Goal: Task Accomplishment & Management: Complete application form

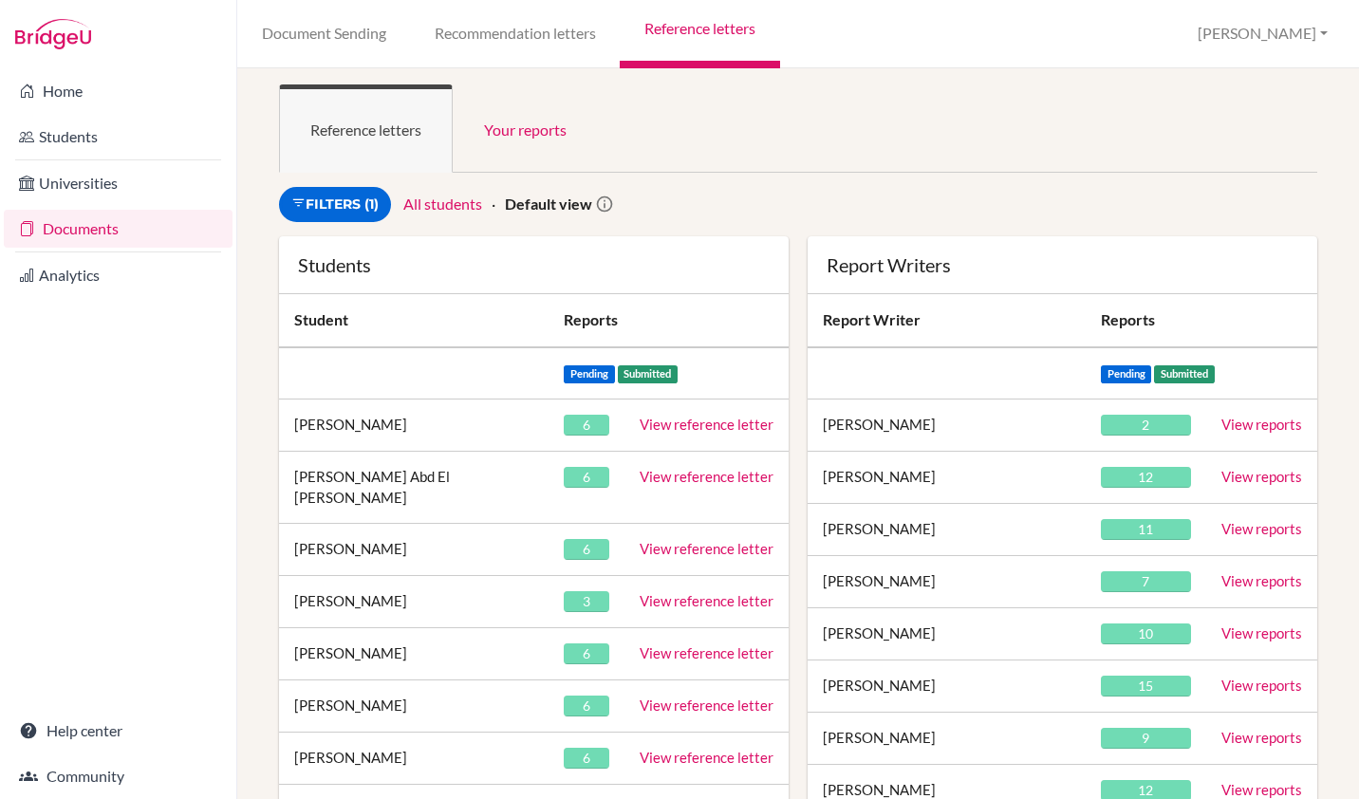
scroll to position [6889, 0]
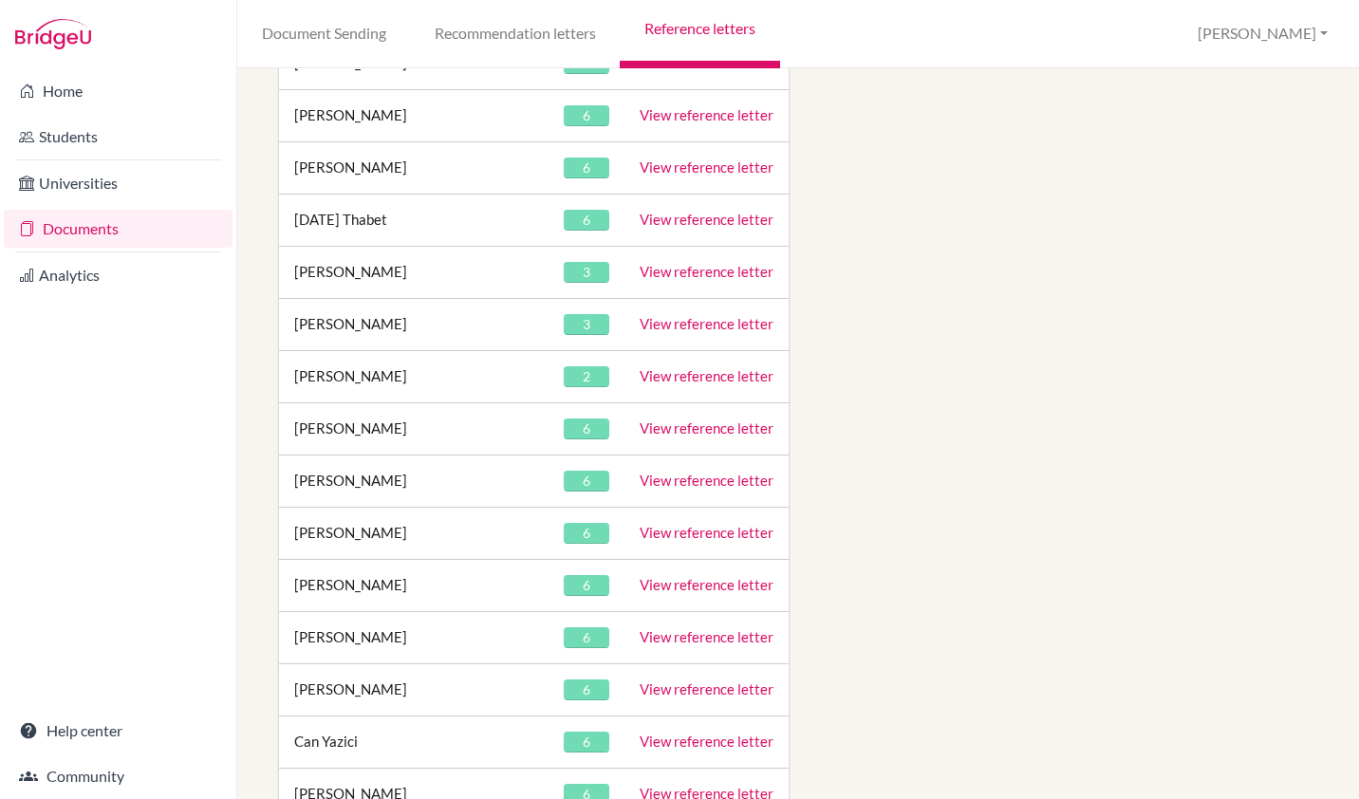
click at [705, 524] on link "View reference letter" at bounding box center [707, 532] width 134 height 17
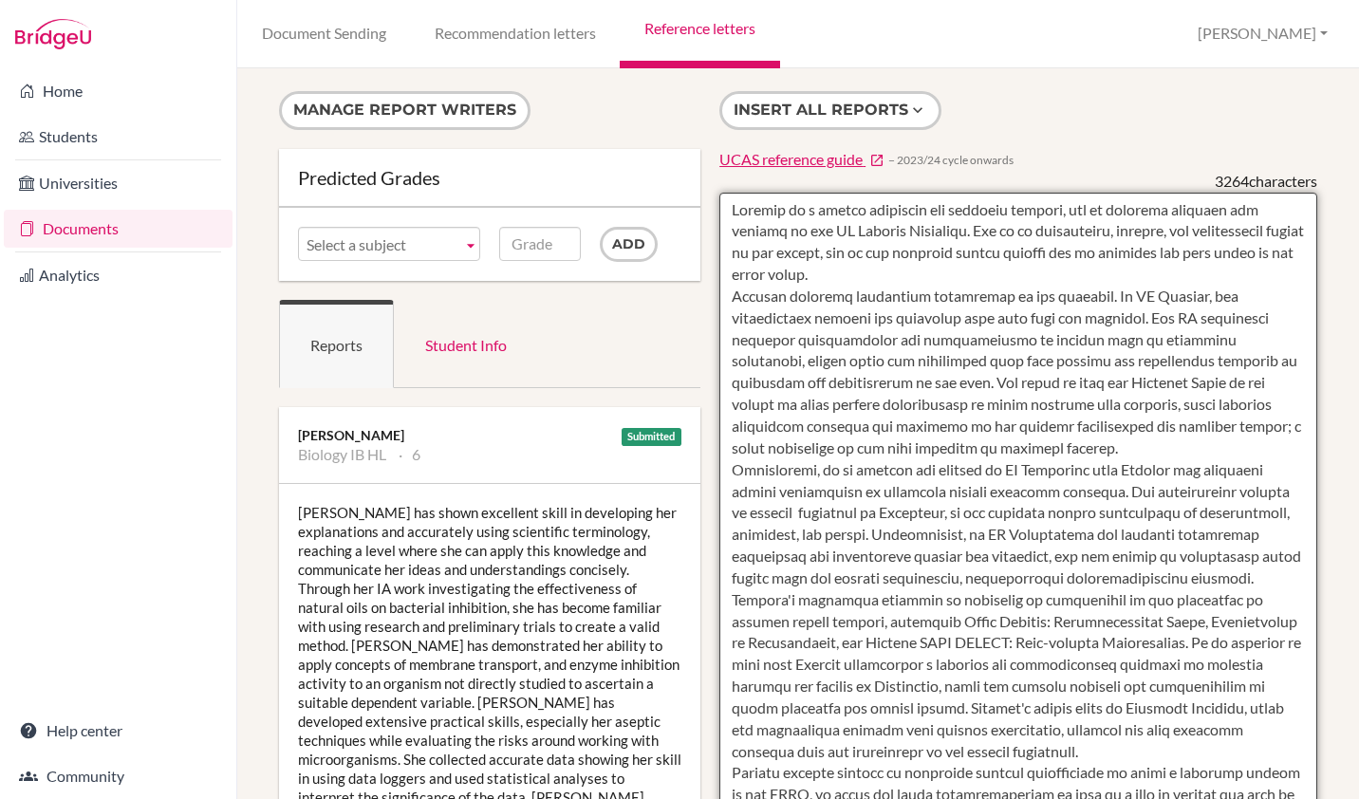
drag, startPoint x: 813, startPoint y: 709, endPoint x: 714, endPoint y: 229, distance: 490.5
click at [719, 229] on textarea at bounding box center [1018, 741] width 598 height 1097
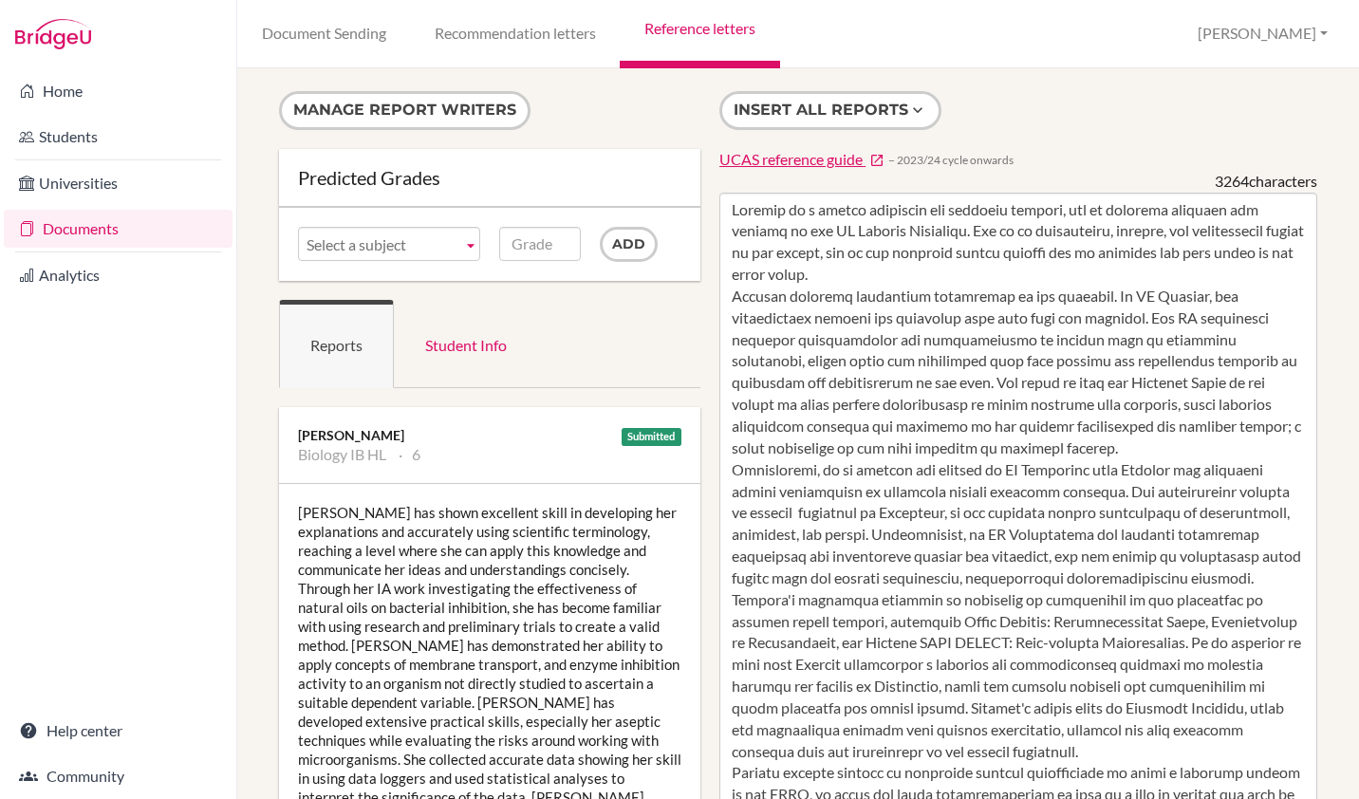
click at [624, 577] on div "Nico has shown excellent skill in developing her explanations and accurately us…" at bounding box center [489, 683] width 421 height 399
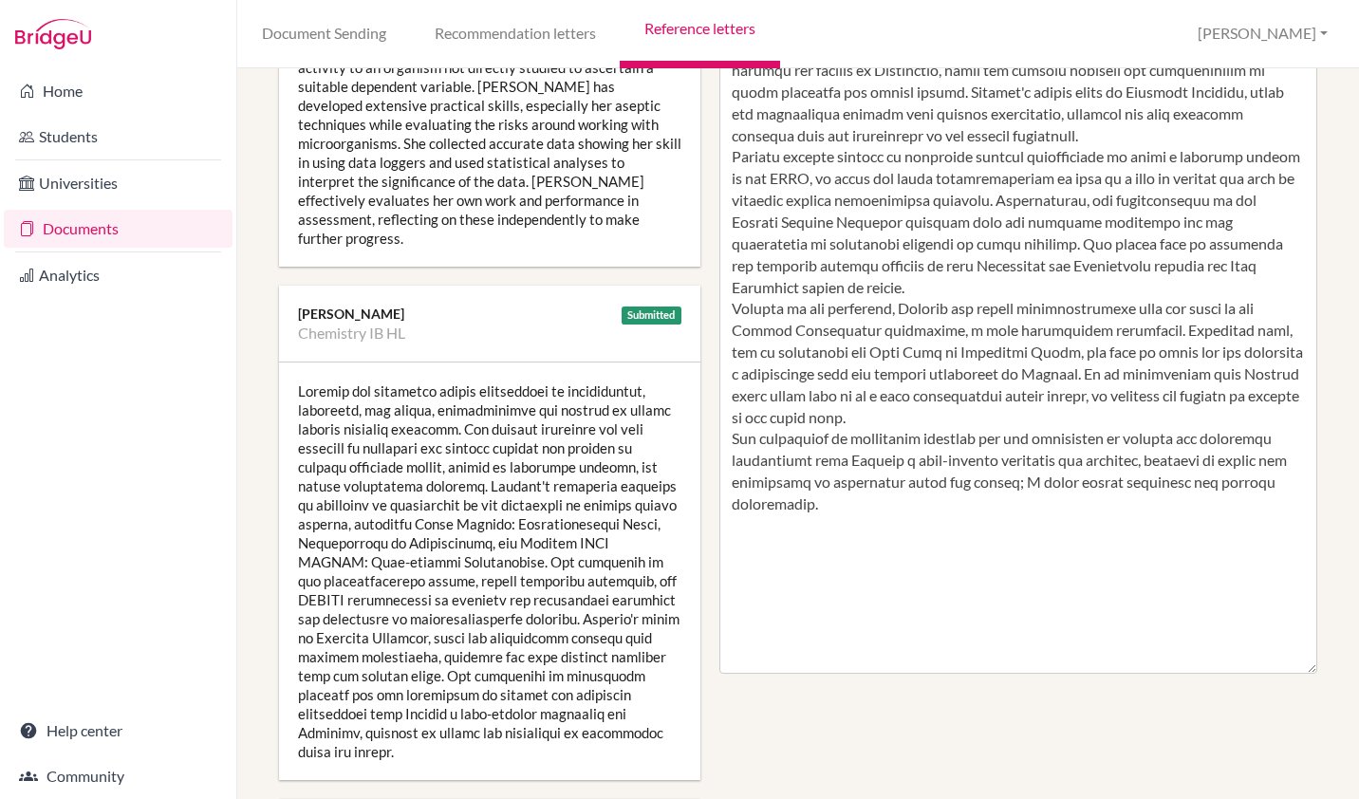
scroll to position [614, 0]
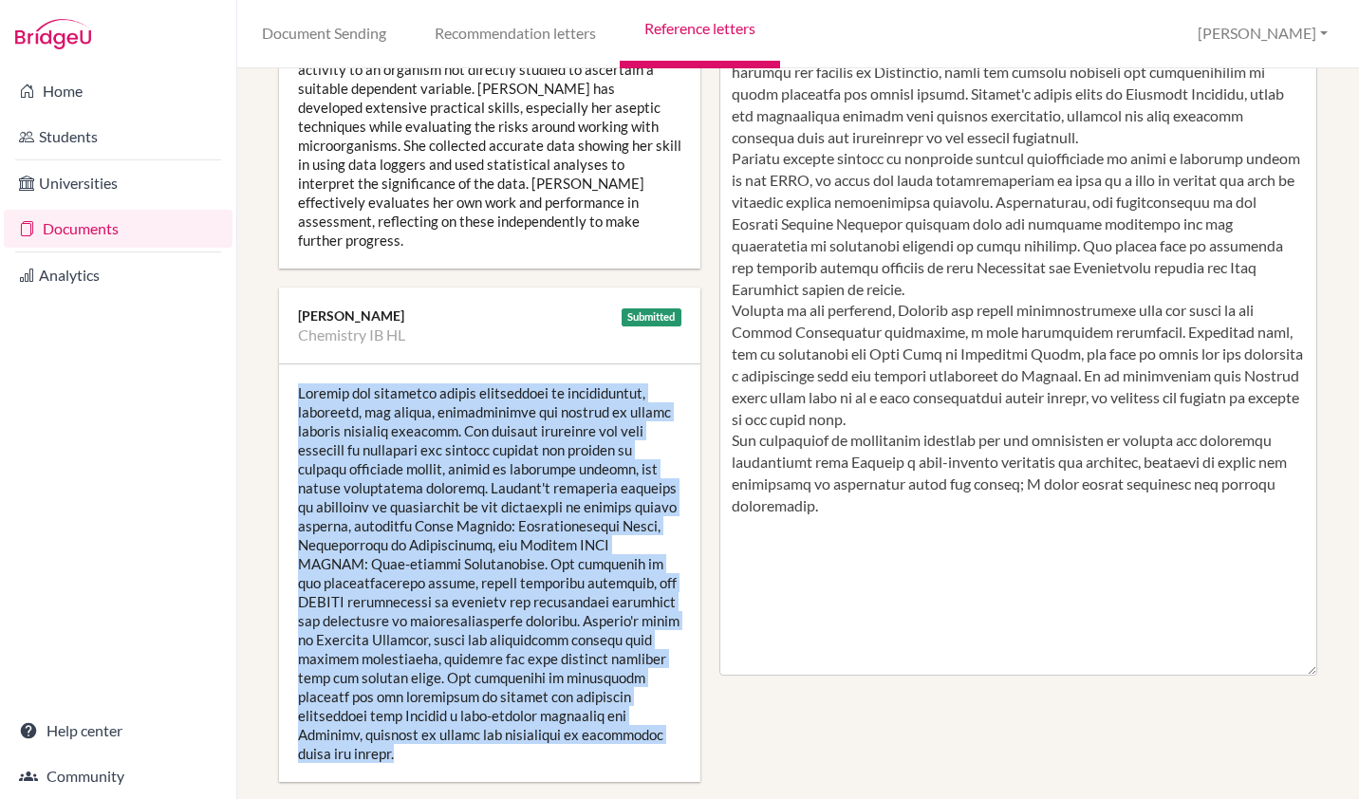
drag, startPoint x: 299, startPoint y: 355, endPoint x: 629, endPoint y: 691, distance: 471.2
click at [629, 691] on div at bounding box center [489, 573] width 421 height 418
copy div "Xiaodan has exhibited strong proficiency in calculations, equations, and ratios…"
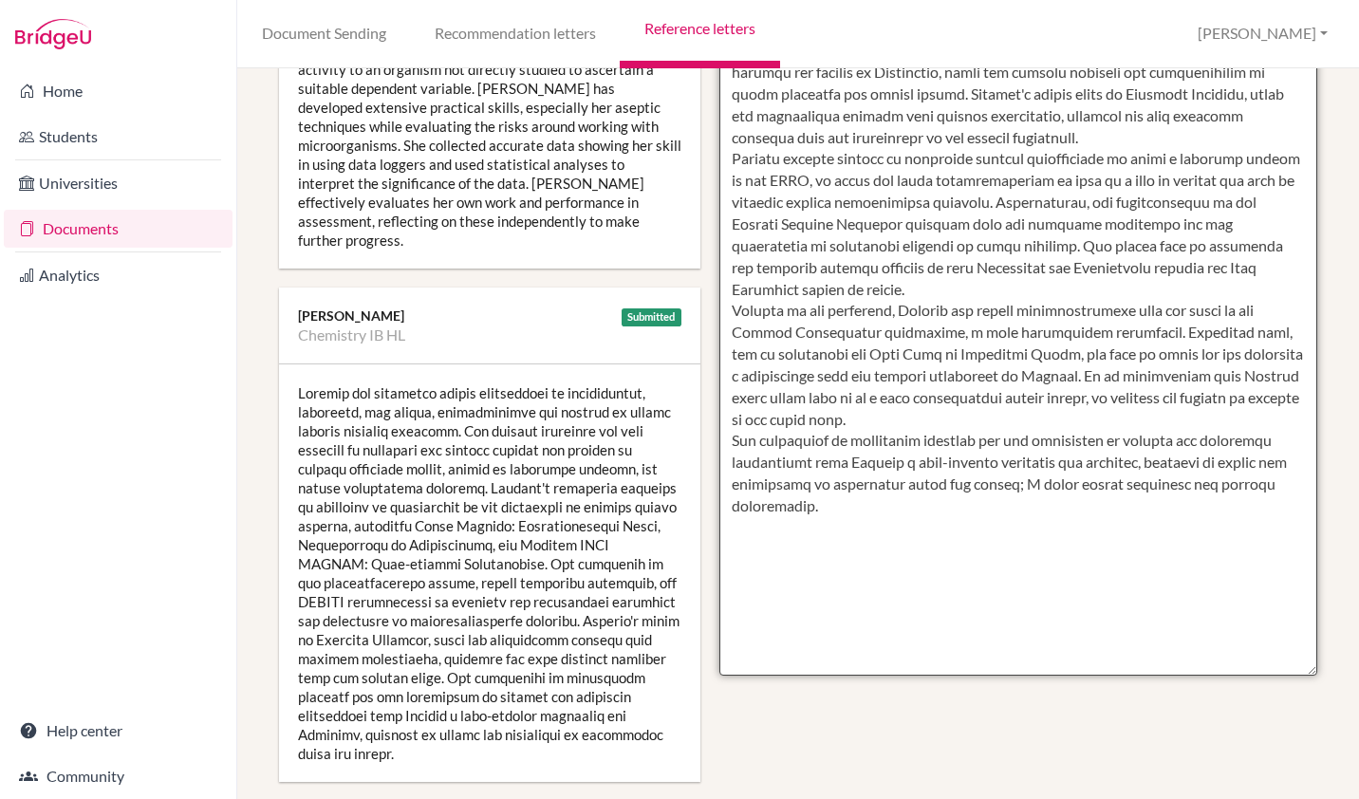
click at [849, 533] on textarea at bounding box center [1018, 127] width 598 height 1097
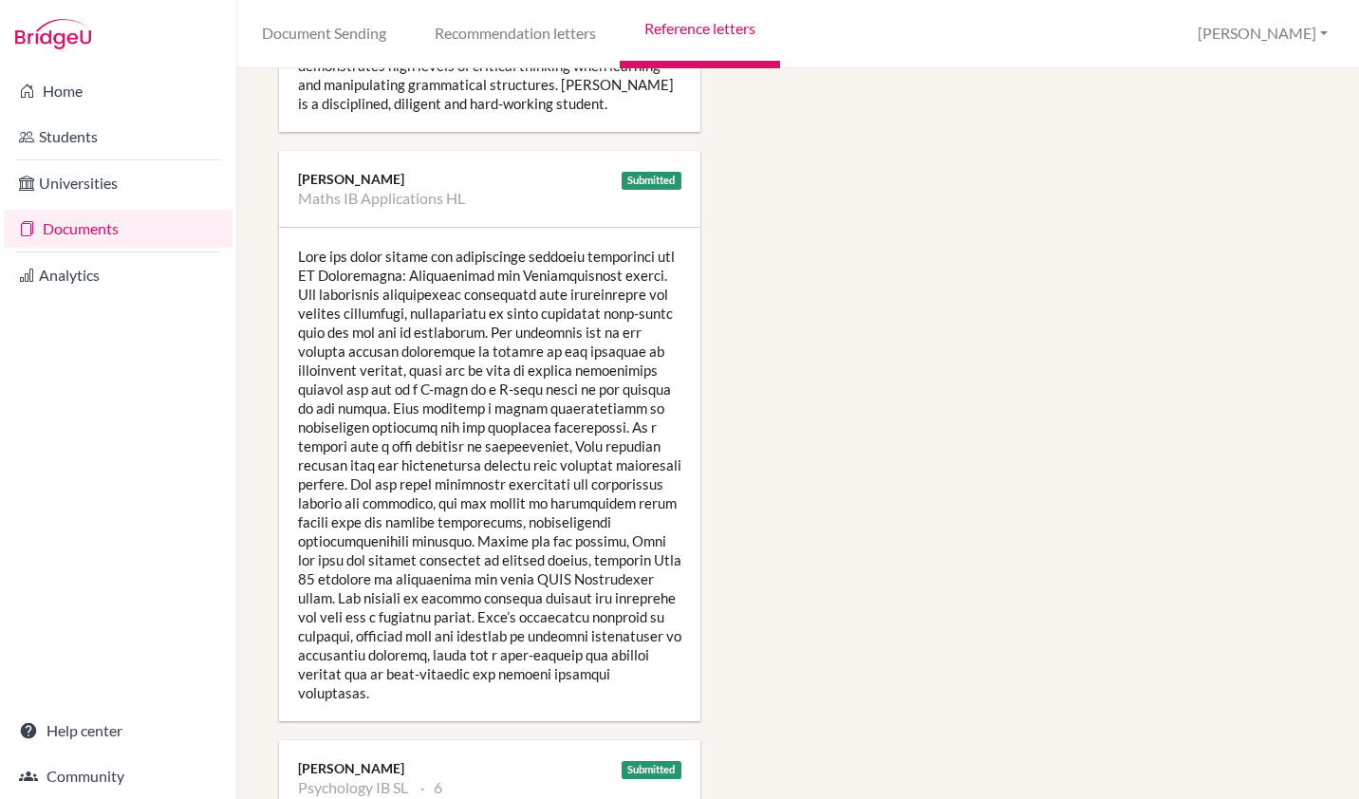
scroll to position [2011, 0]
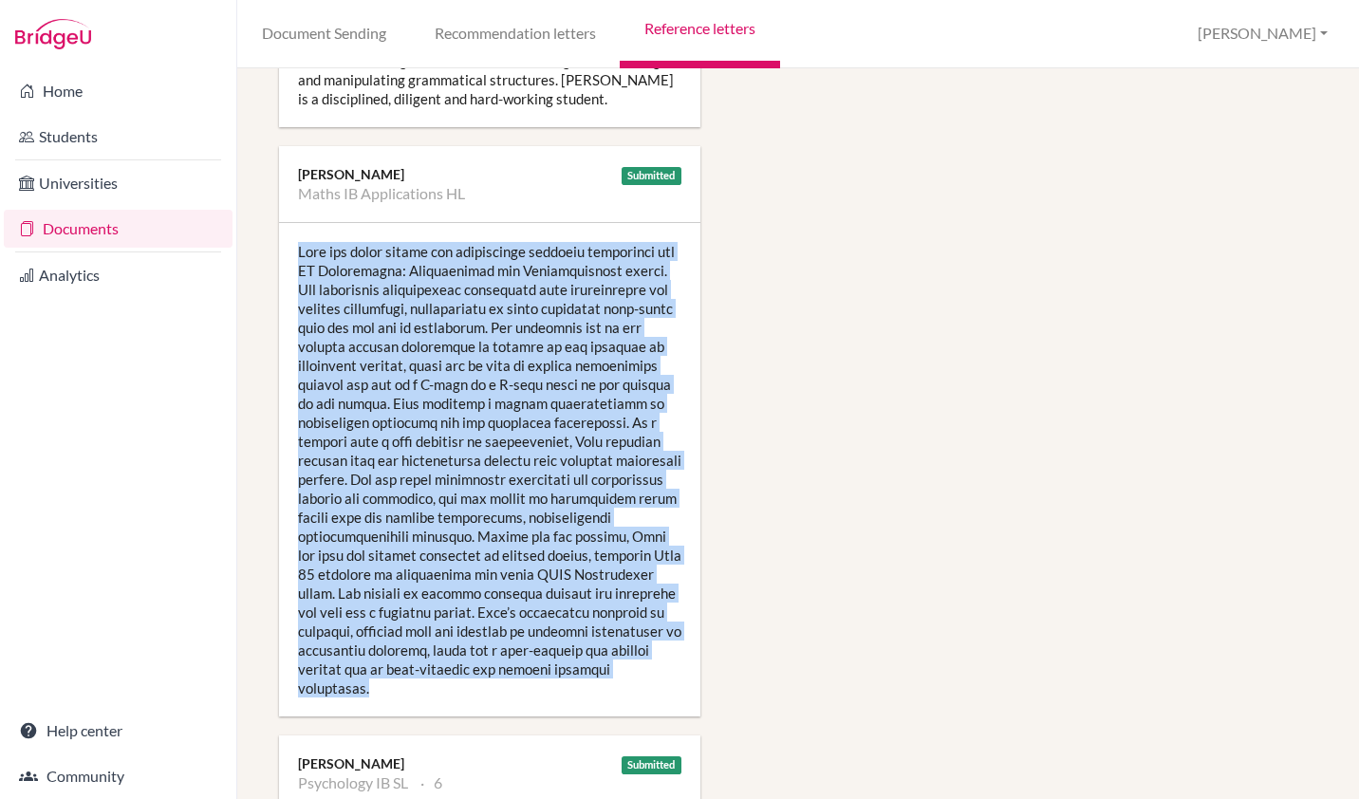
drag, startPoint x: 298, startPoint y: 170, endPoint x: 635, endPoint y: 607, distance: 551.5
click at [635, 607] on div at bounding box center [489, 470] width 421 height 494
copy div "Nico has shown steady and commendable progress throughout the HL Mathematics: A…"
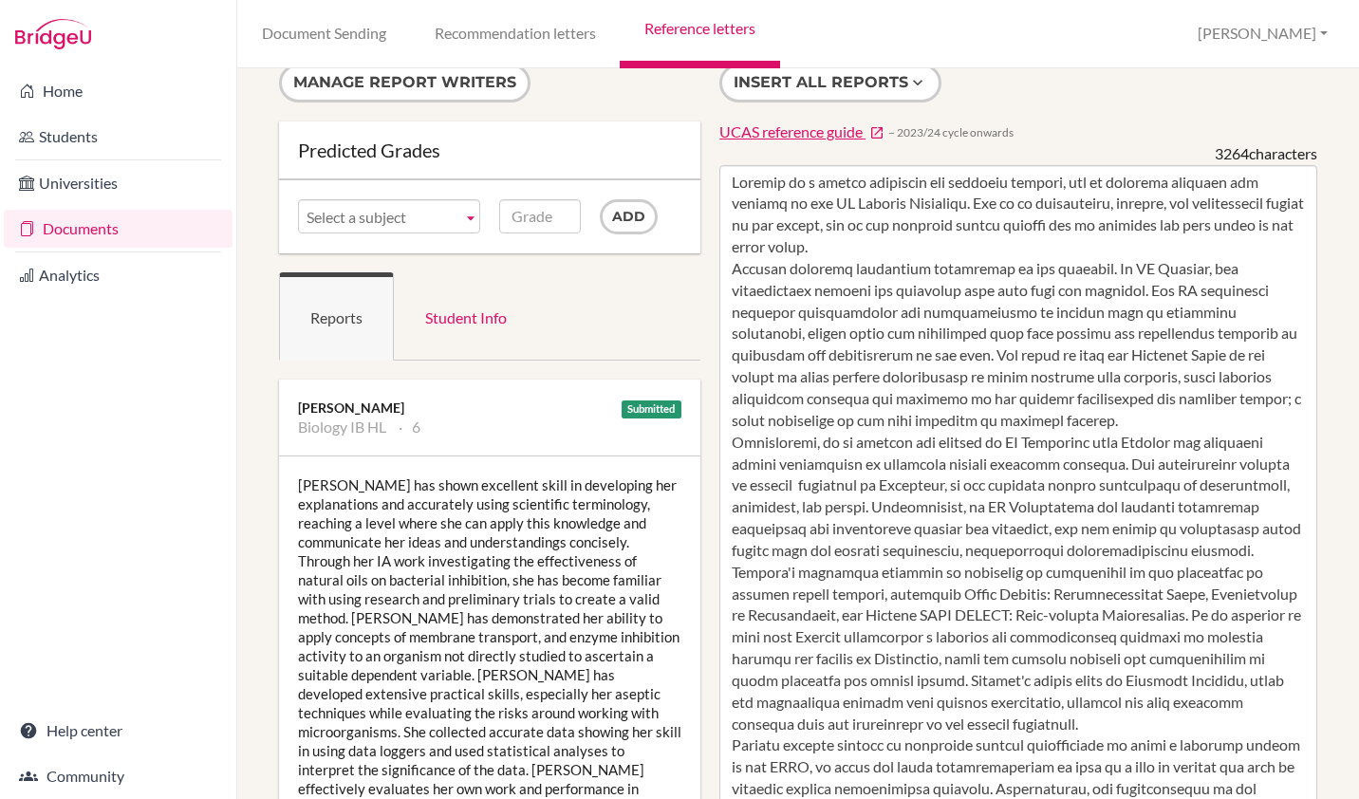
scroll to position [0, 0]
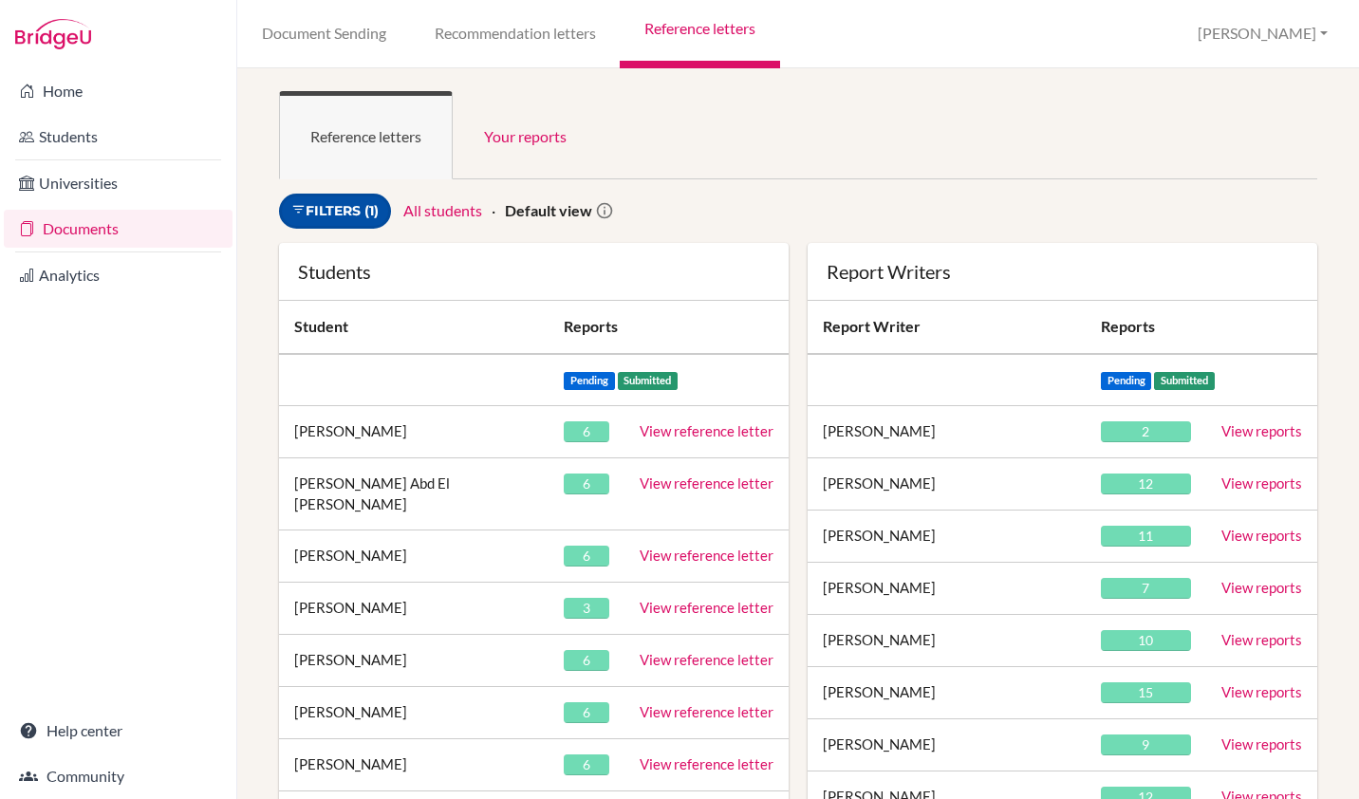
click at [358, 214] on link "Filters (1)" at bounding box center [335, 211] width 112 height 35
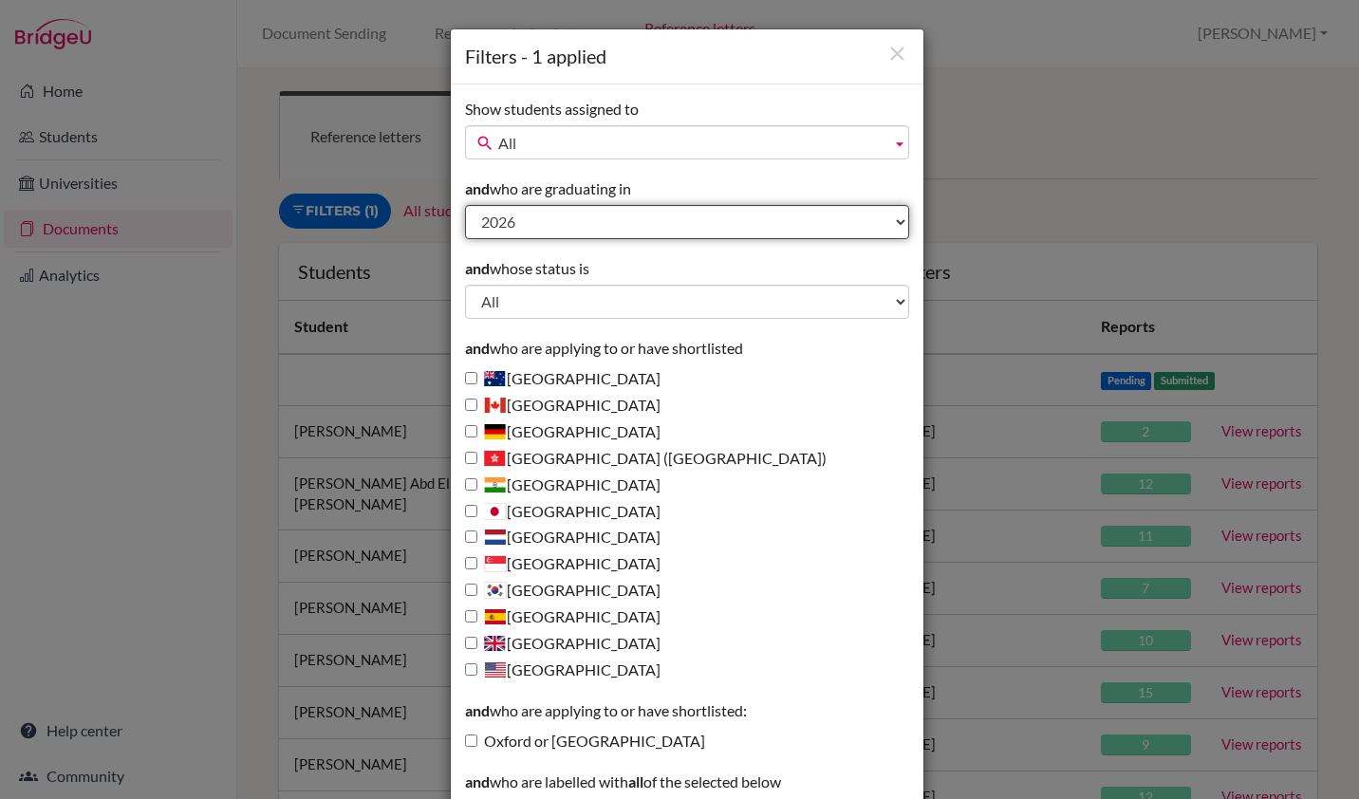
click at [535, 226] on select "All 2027 2026 2025 2024 2023 2022 2021 2020" at bounding box center [687, 222] width 444 height 34
select select "2025"
click at [465, 205] on select "All 2027 2026 2025 2024 2023 2022 2021 2020" at bounding box center [687, 222] width 444 height 34
click at [1114, 144] on div "Filters - 1 applied Show students assigned to All Addis, Ashleigh Andrews, Chri…" at bounding box center [679, 399] width 1359 height 799
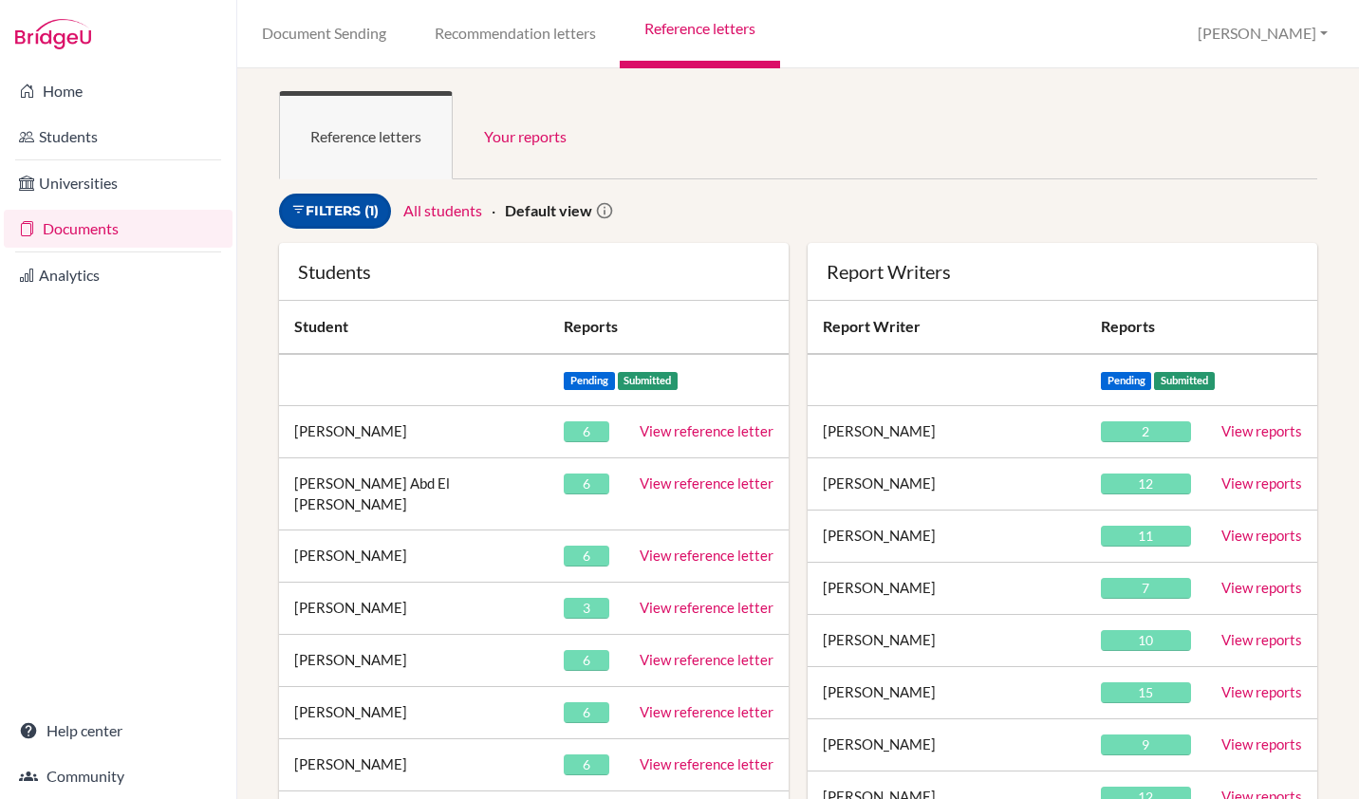
click at [312, 204] on link "Filters (1)" at bounding box center [335, 211] width 112 height 35
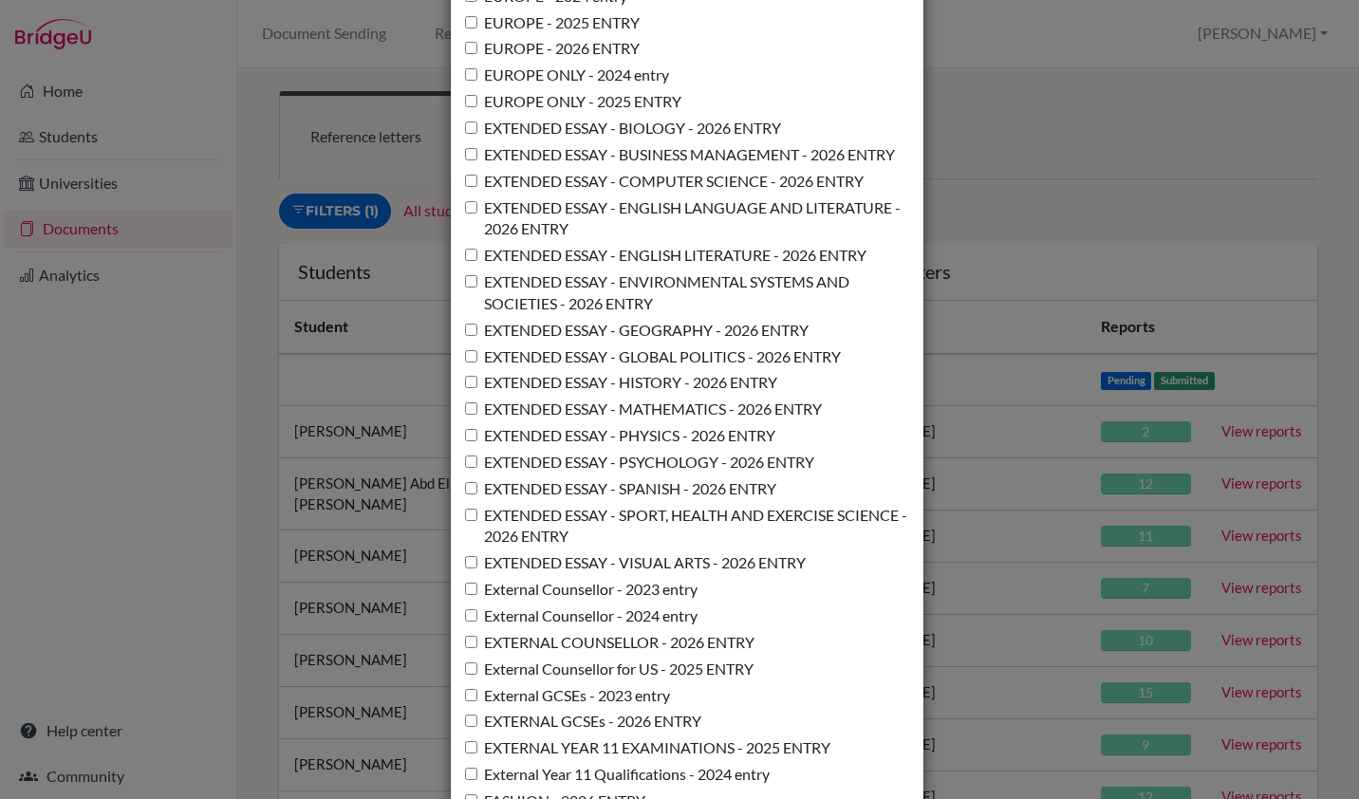
scroll to position [13853, 0]
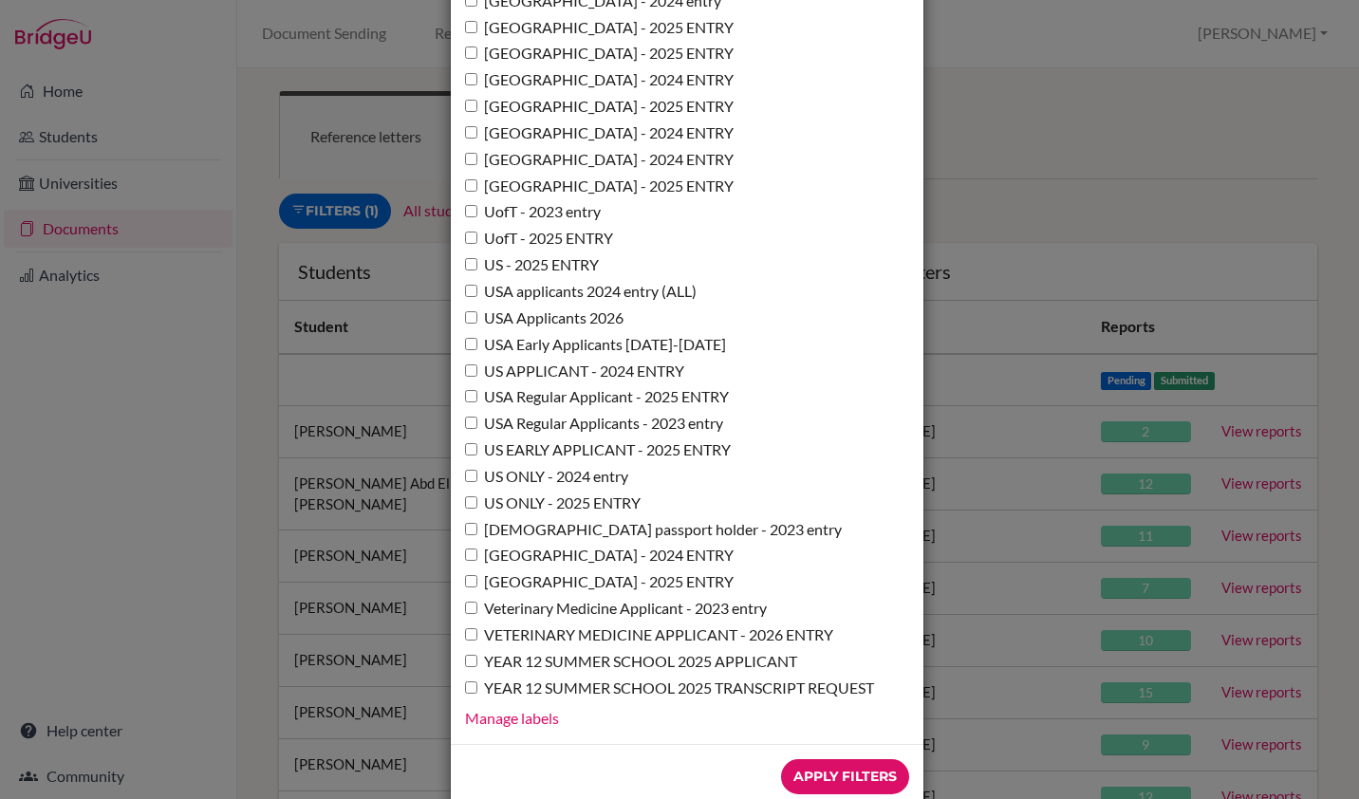
click at [829, 759] on input "Apply Filters" at bounding box center [845, 776] width 128 height 35
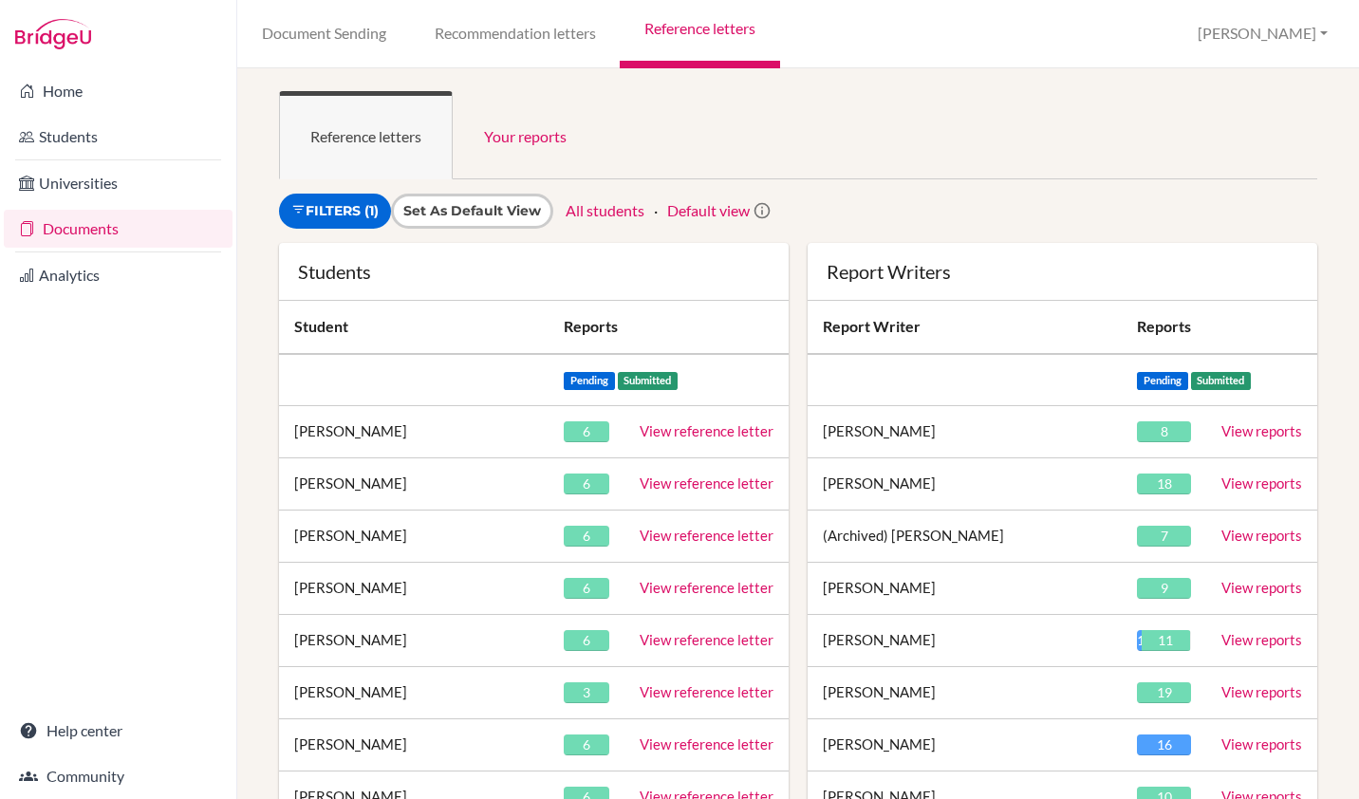
click at [681, 482] on link "View reference letter" at bounding box center [707, 483] width 134 height 17
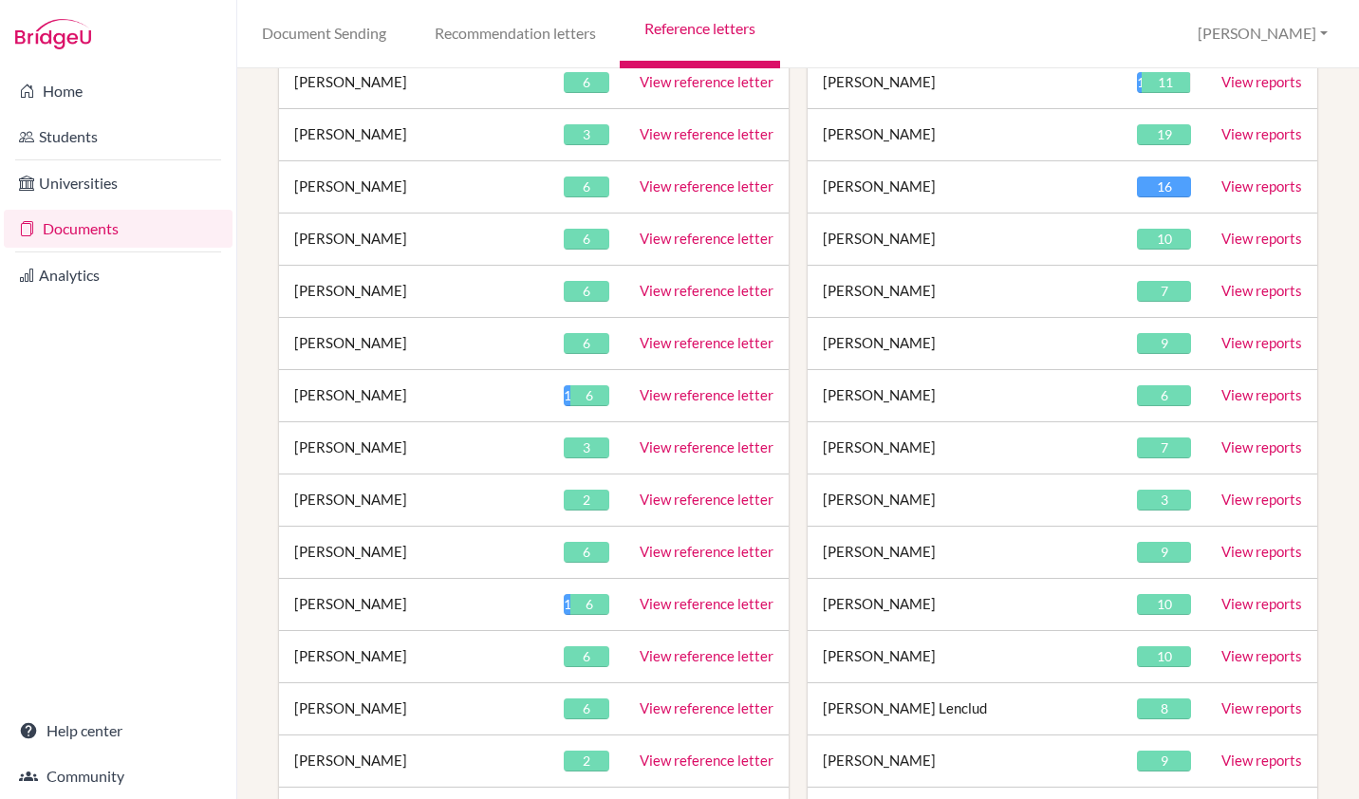
scroll to position [570, 0]
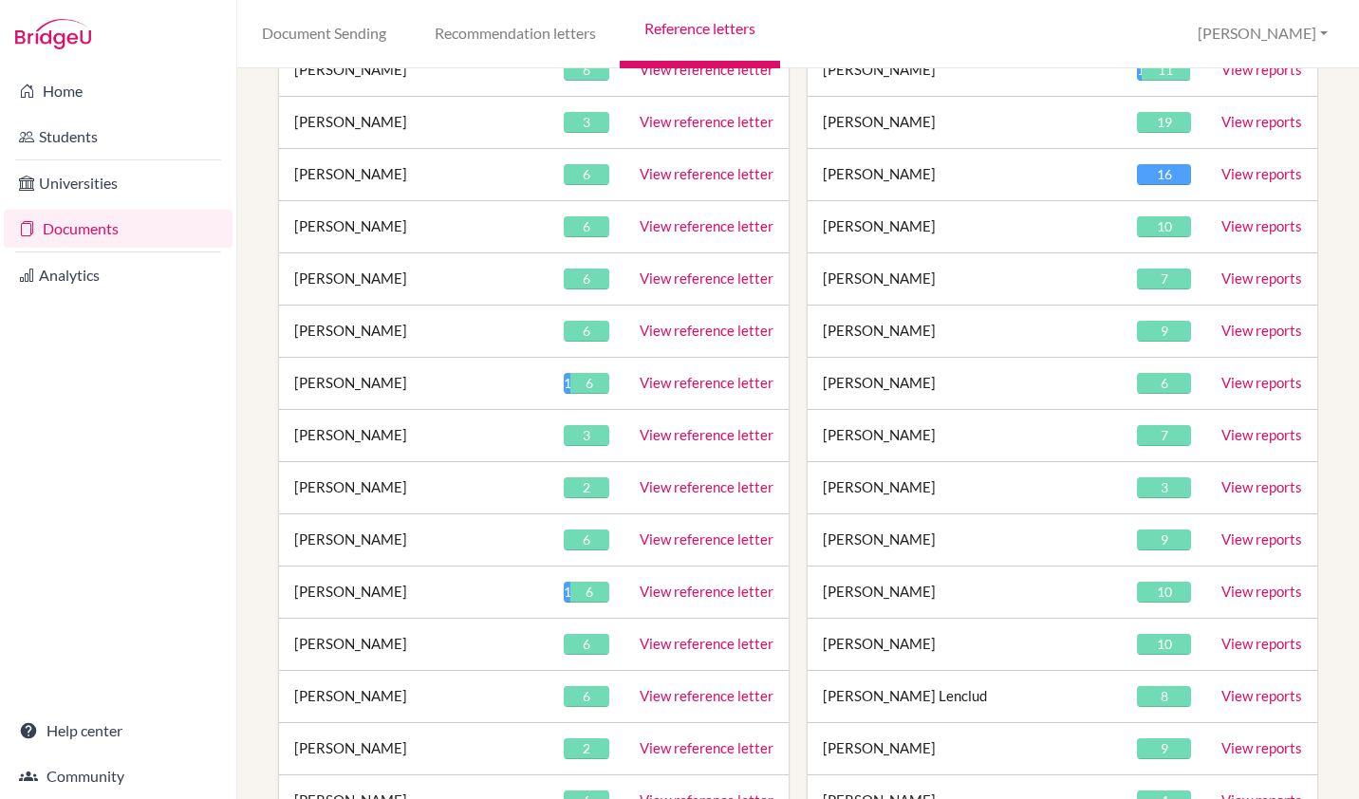
click at [663, 178] on link "View reference letter" at bounding box center [707, 173] width 134 height 17
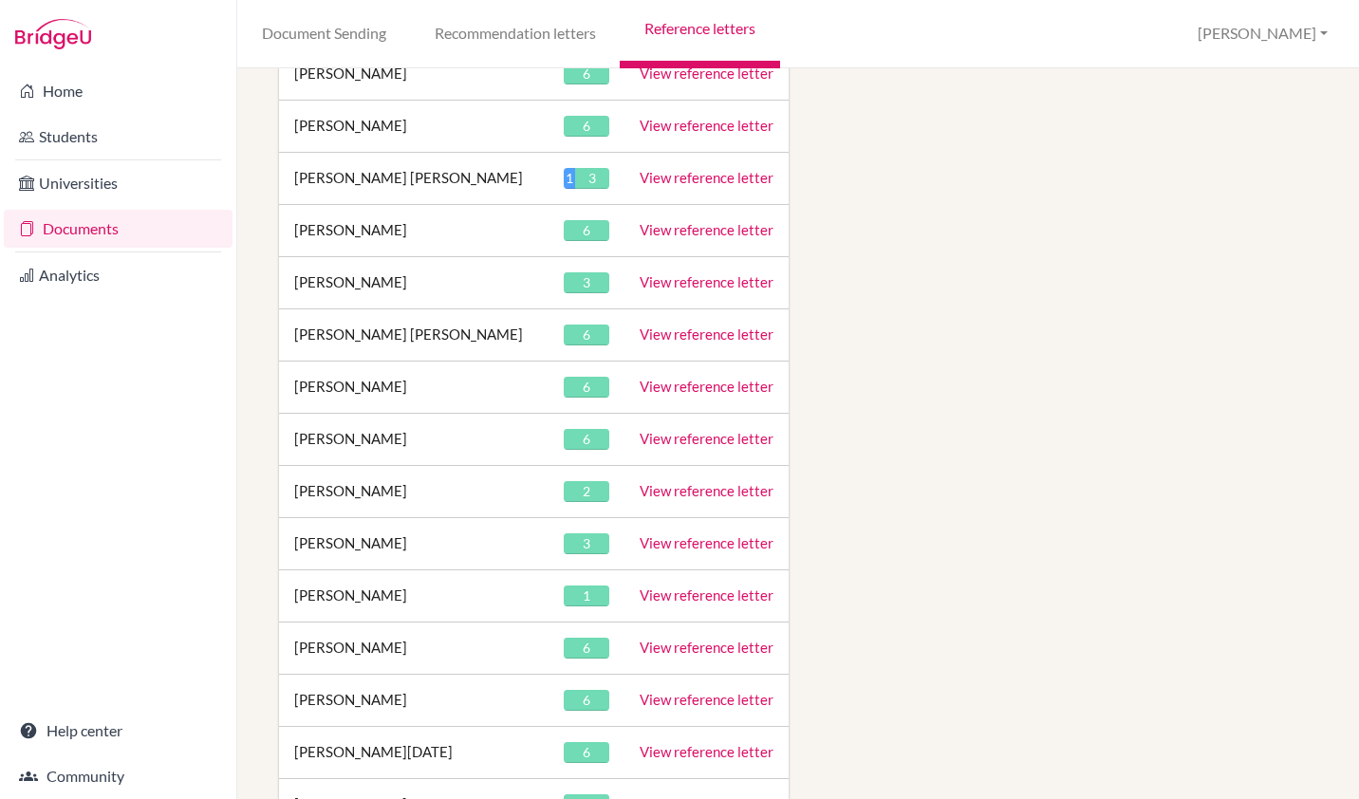
scroll to position [5721, 0]
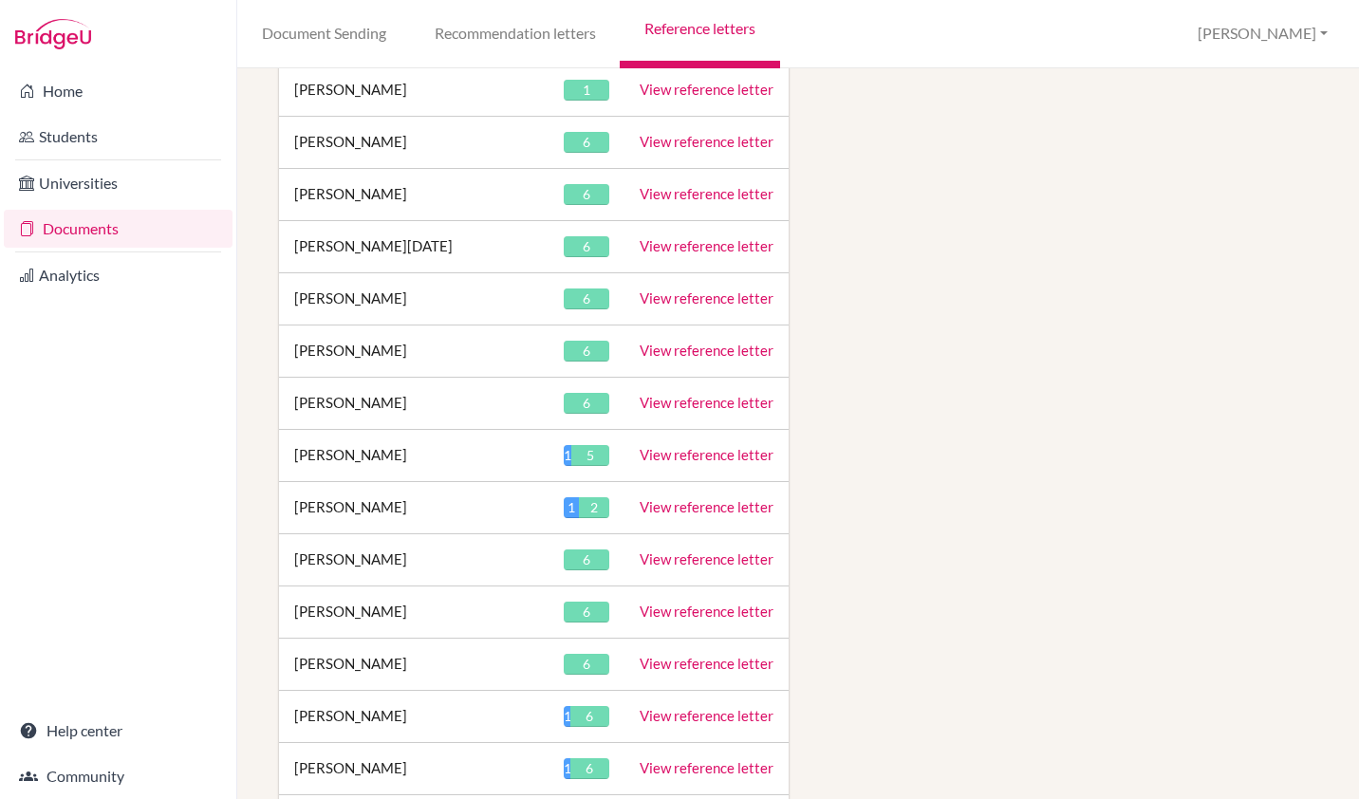
click at [714, 394] on link "View reference letter" at bounding box center [707, 402] width 134 height 17
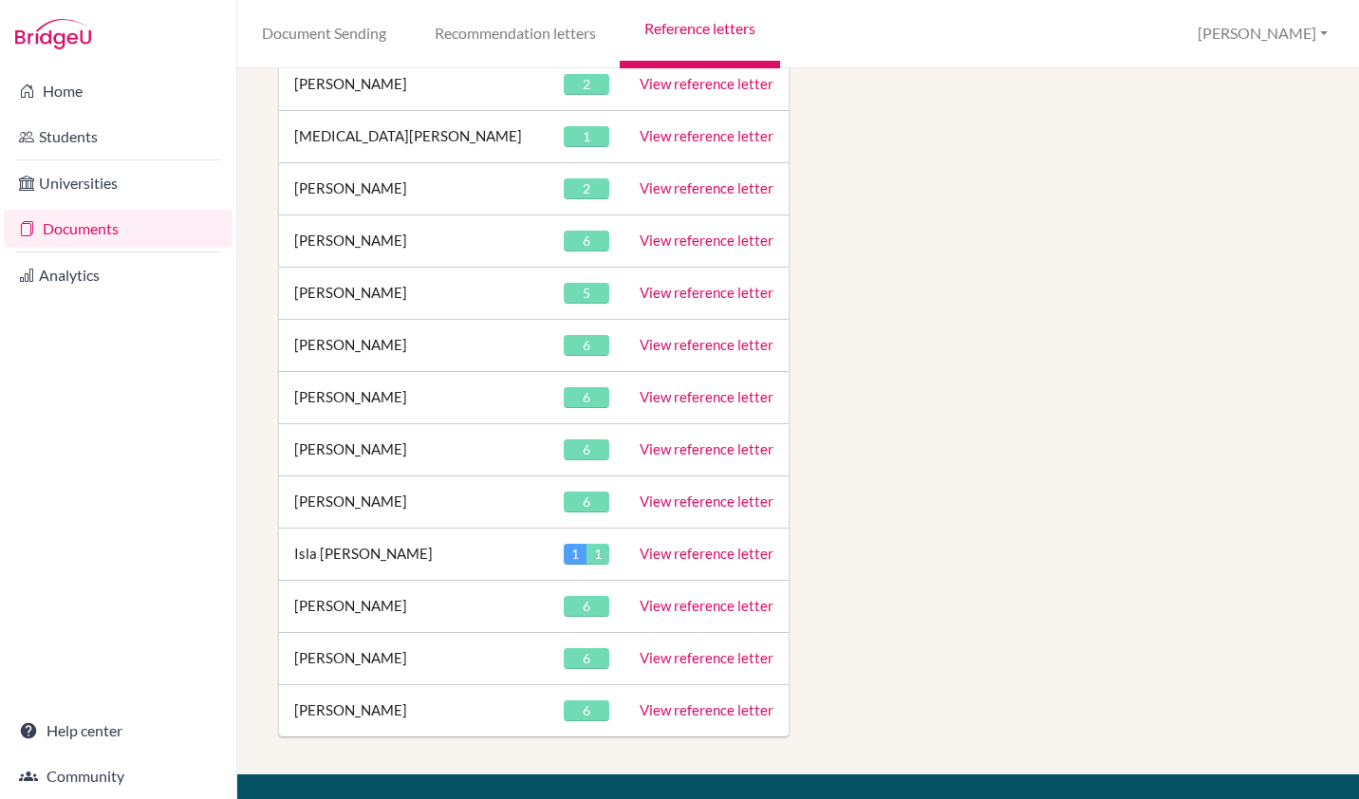
scroll to position [7532, 0]
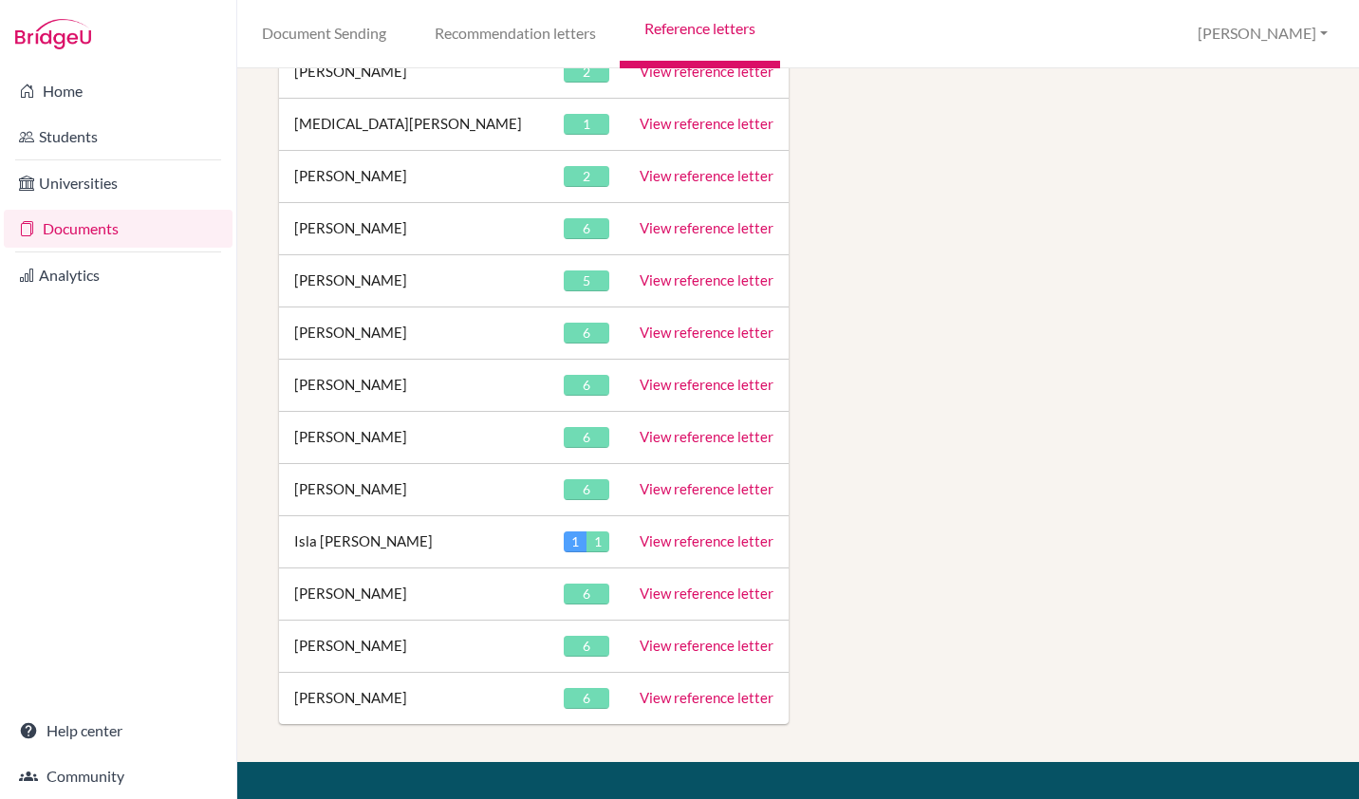
click at [672, 480] on link "View reference letter" at bounding box center [707, 488] width 134 height 17
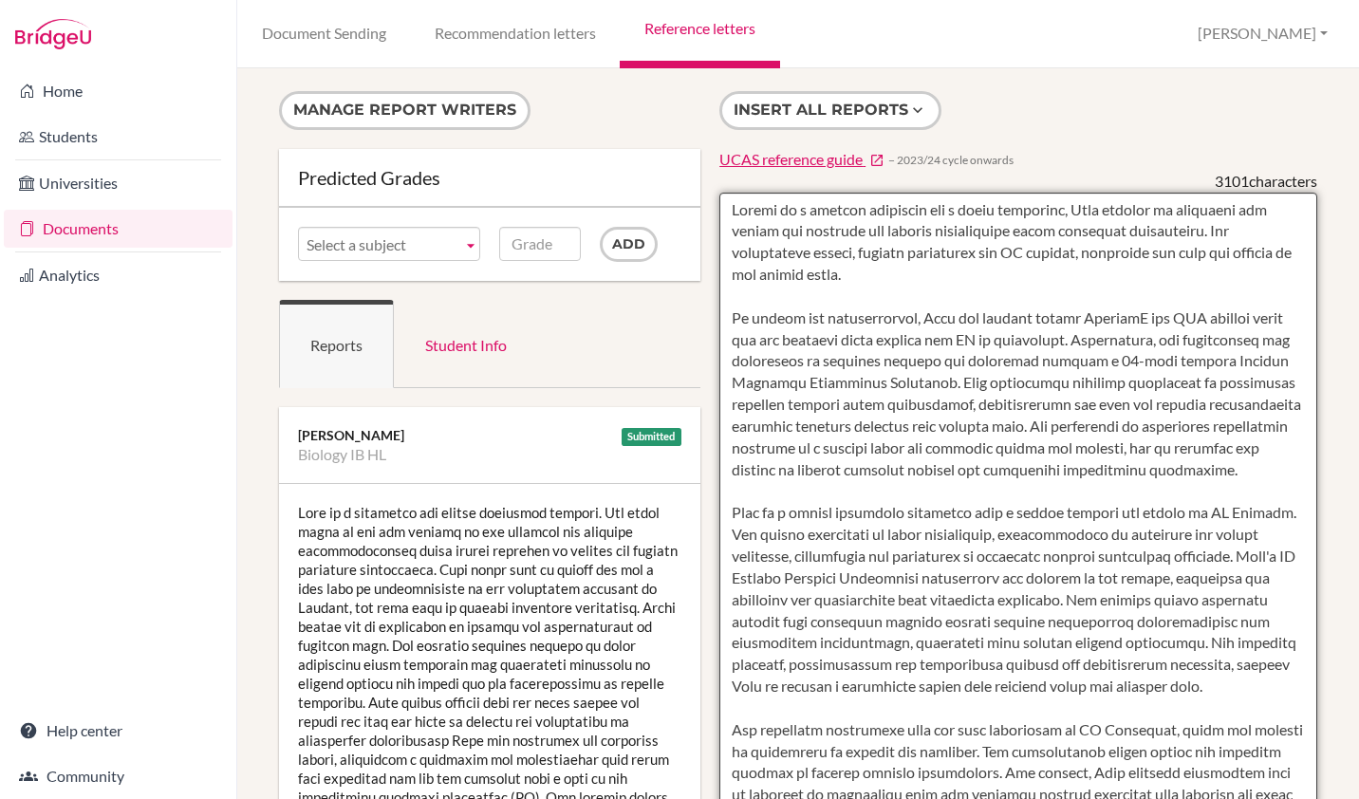
drag, startPoint x: 725, startPoint y: 209, endPoint x: 795, endPoint y: 271, distance: 94.1
click at [795, 271] on textarea at bounding box center [1018, 741] width 598 height 1097
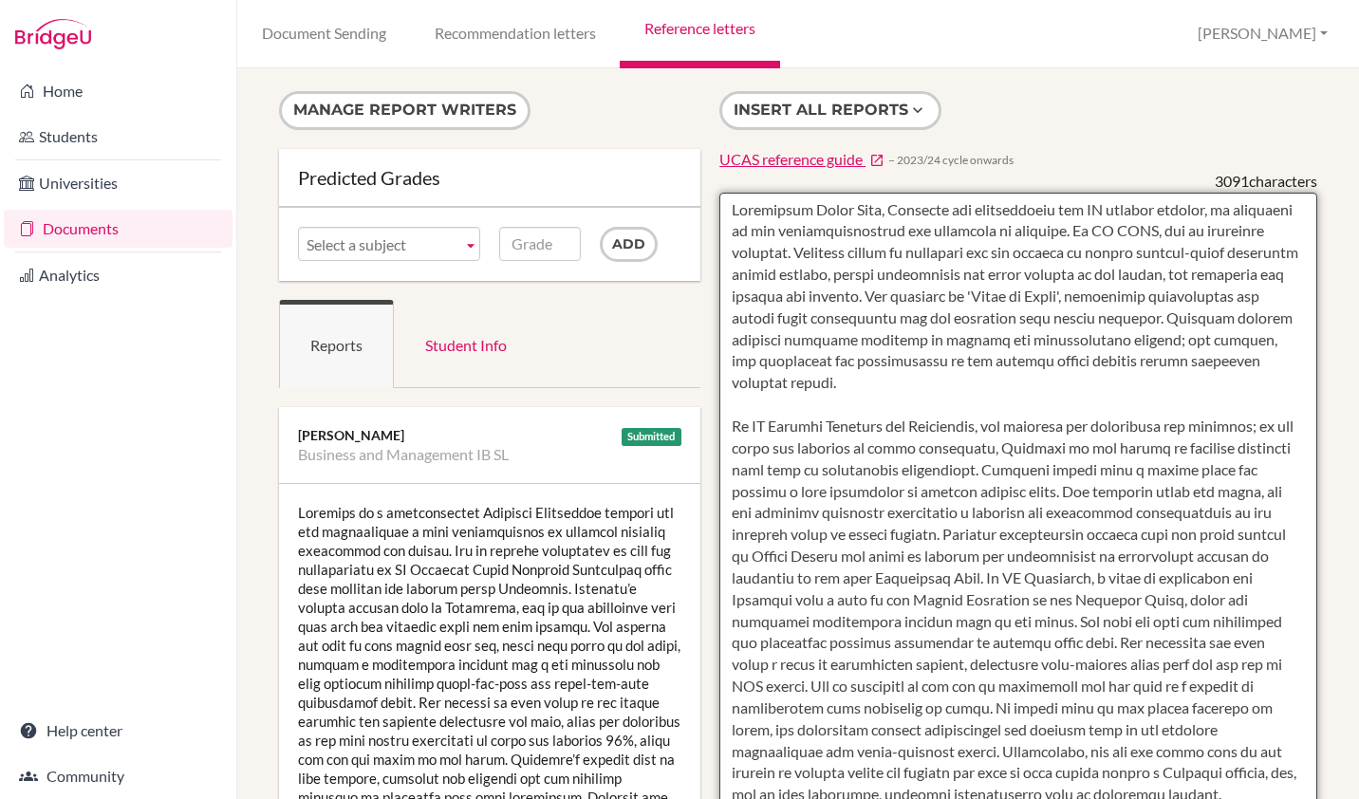
drag, startPoint x: 726, startPoint y: 210, endPoint x: 769, endPoint y: 291, distance: 92.1
click at [769, 291] on textarea at bounding box center [1018, 741] width 598 height 1097
type textarea "Throughout Sixth Form, [PERSON_NAME] has demonstrated the IB learner profile, a…"
